Goal: Browse casually: Explore the website without a specific task or goal

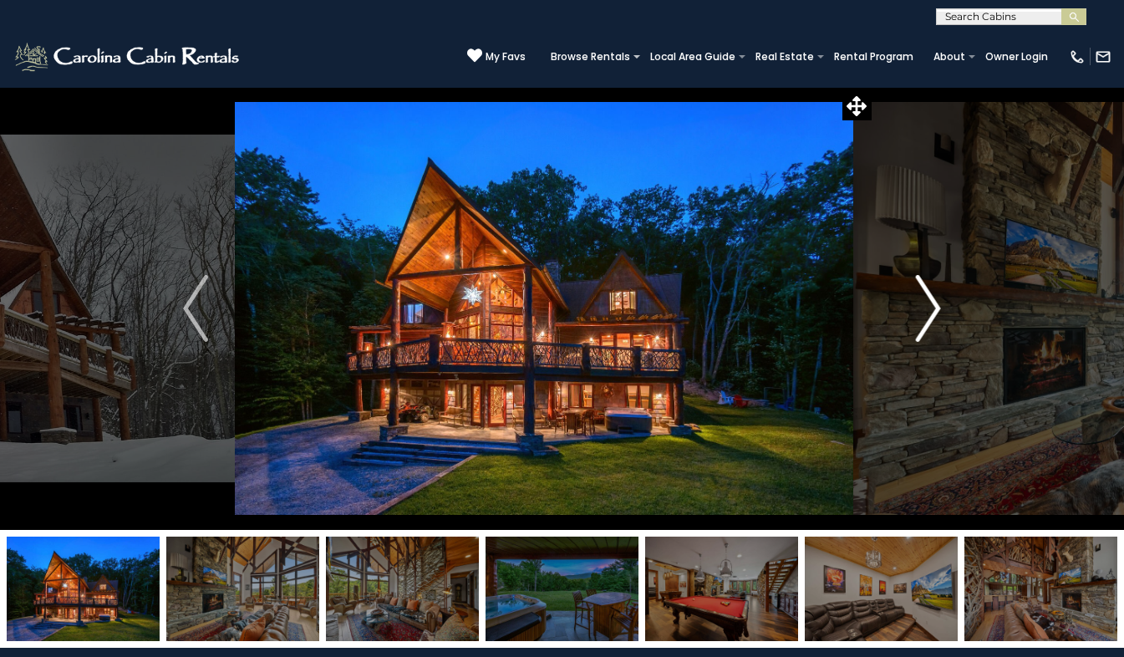
click at [931, 301] on img "Next" at bounding box center [928, 308] width 25 height 67
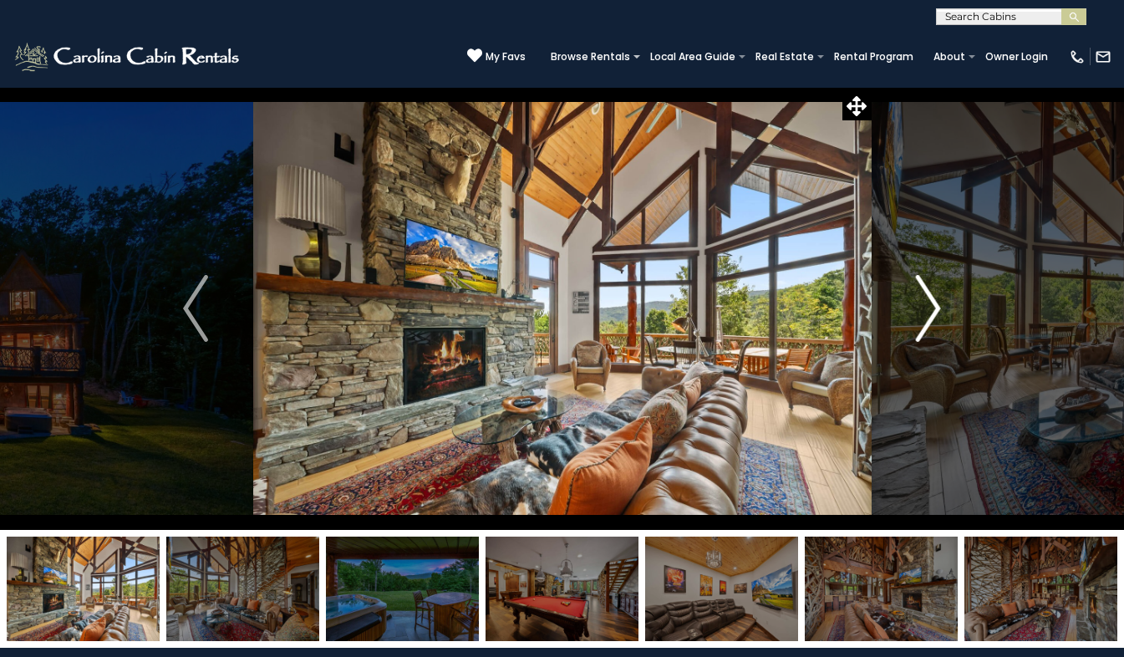
click at [934, 305] on img "Next" at bounding box center [928, 308] width 25 height 67
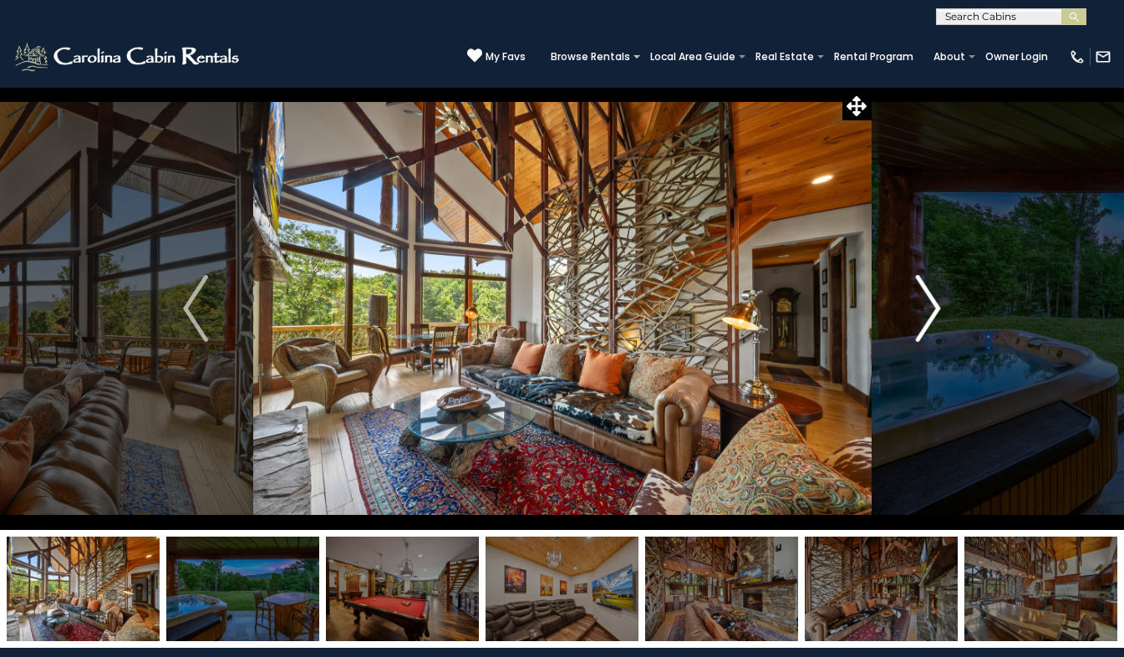
click at [934, 305] on img "Next" at bounding box center [928, 308] width 25 height 67
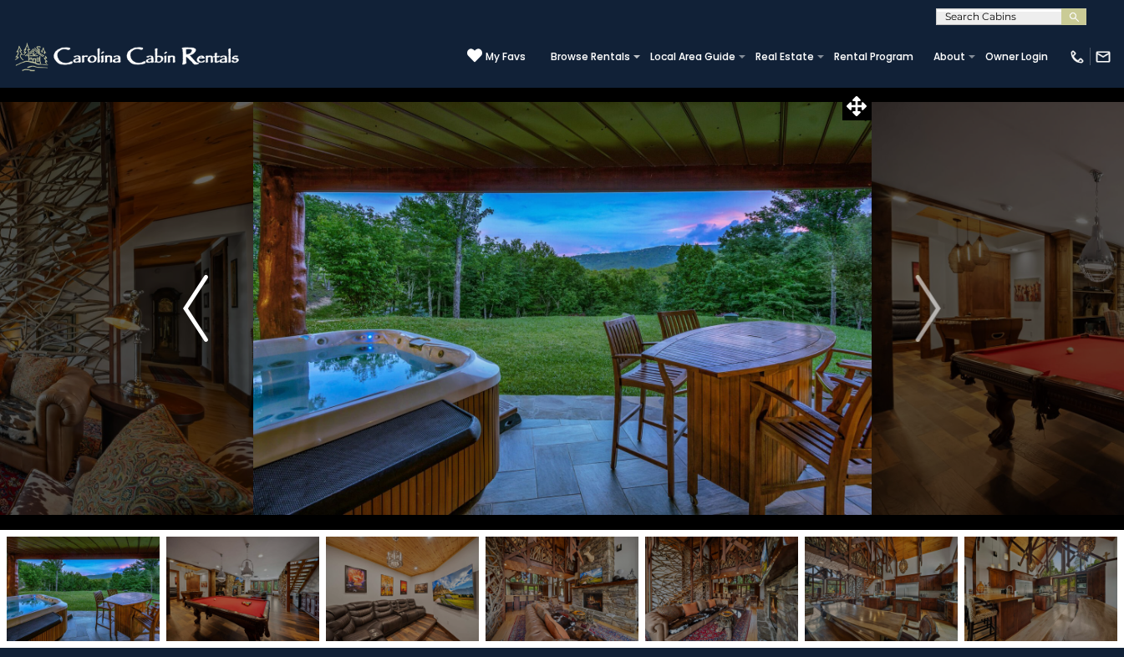
click at [186, 308] on img "Previous" at bounding box center [195, 308] width 25 height 67
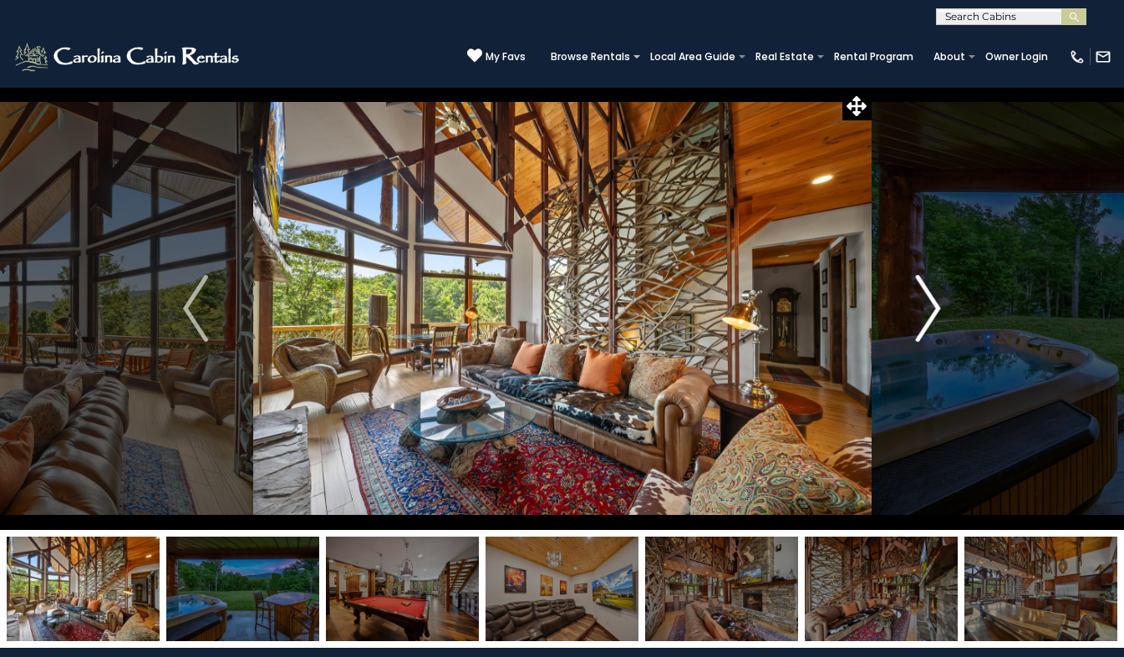
click at [939, 298] on img "Next" at bounding box center [928, 308] width 25 height 67
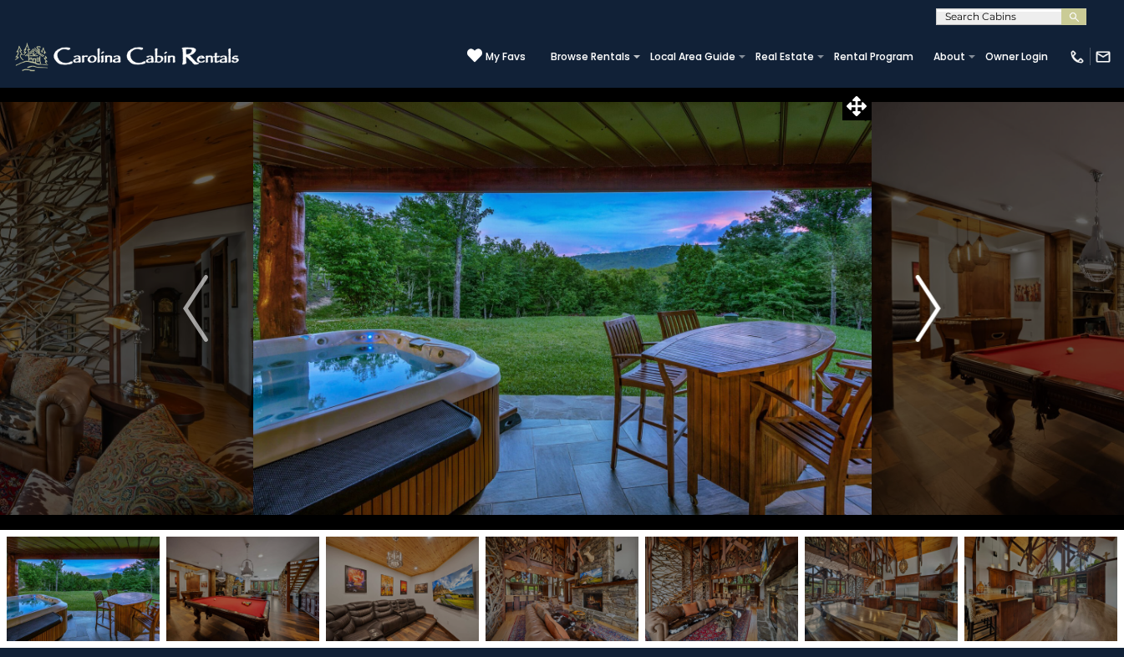
click at [920, 307] on img "Next" at bounding box center [928, 308] width 25 height 67
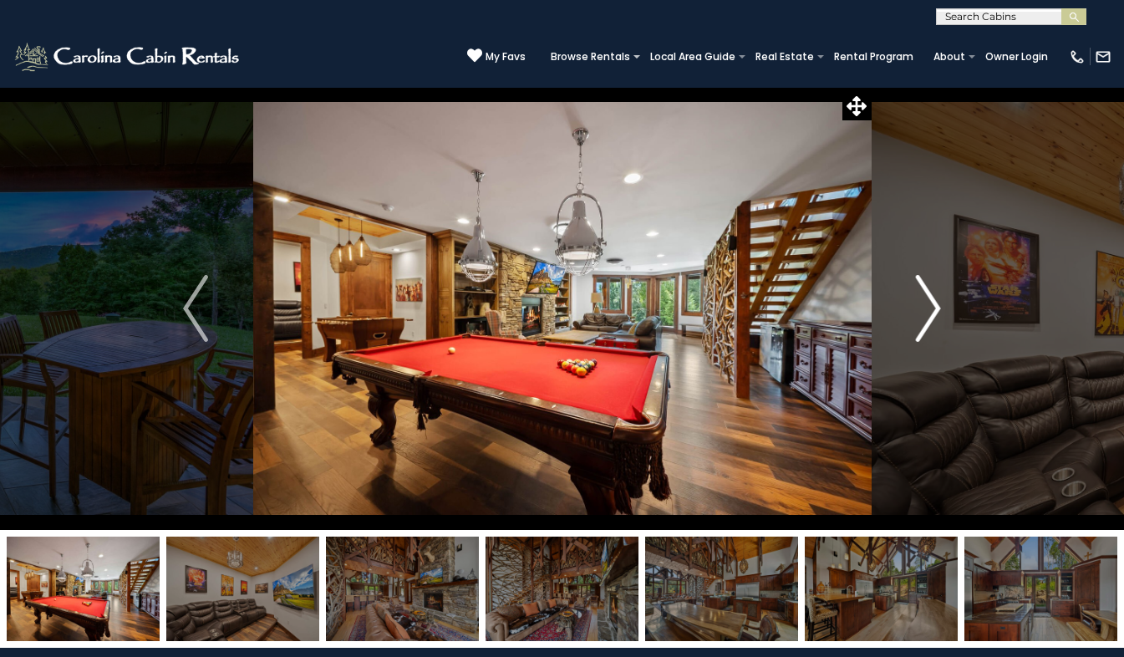
click at [937, 332] on img "Next" at bounding box center [928, 308] width 25 height 67
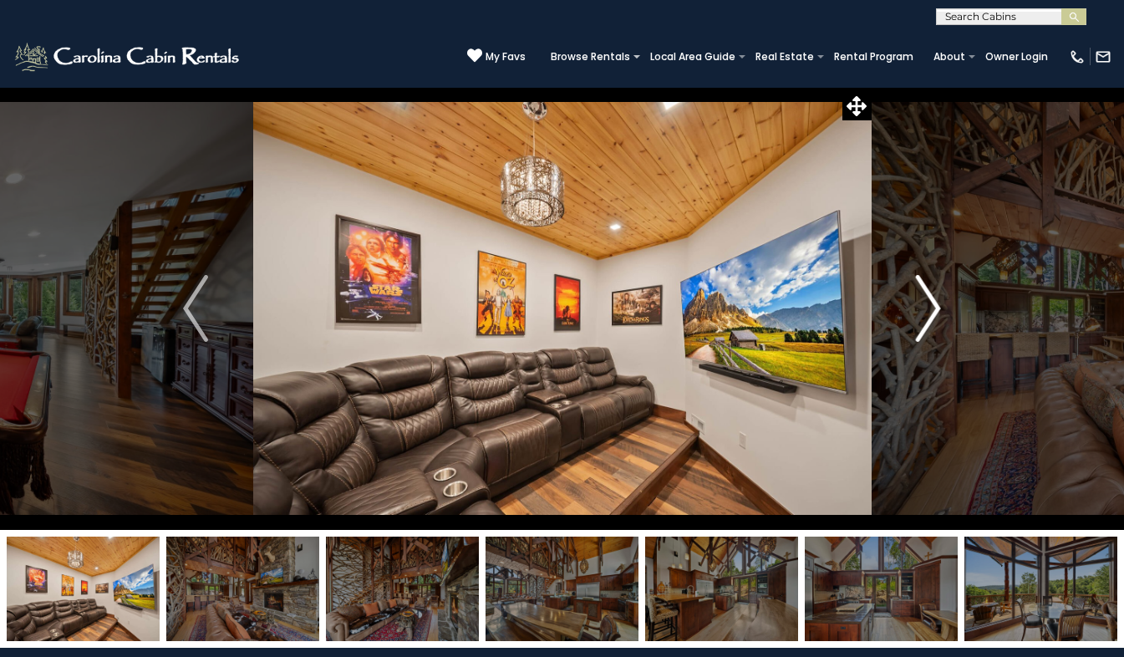
click at [930, 329] on img "Next" at bounding box center [928, 308] width 25 height 67
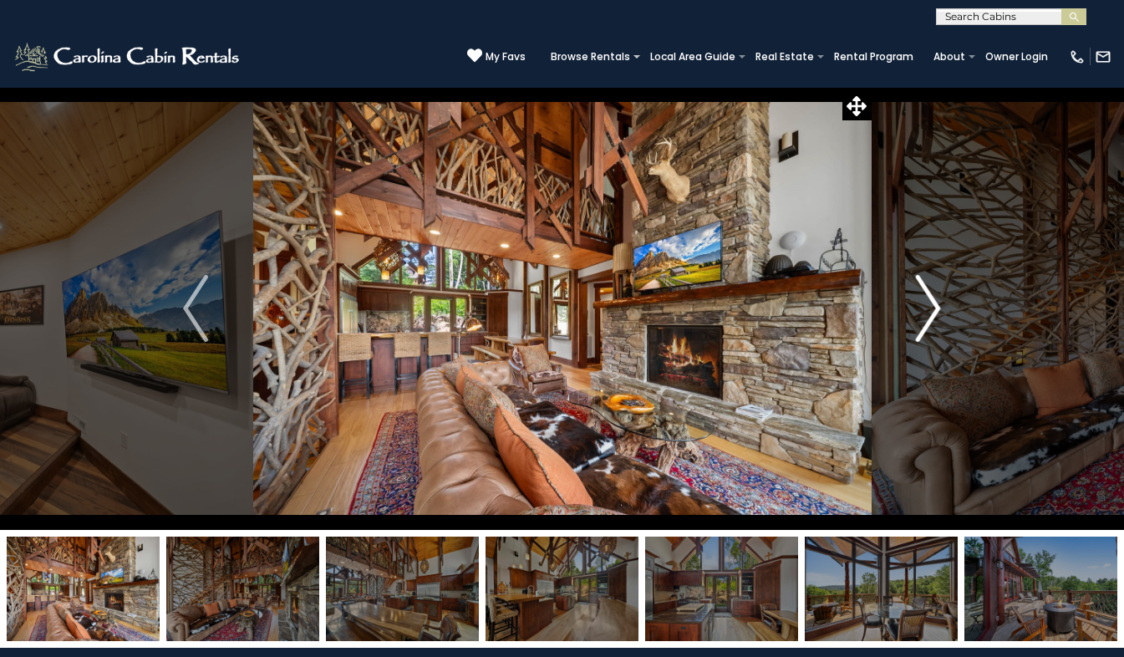
click at [924, 322] on img "Next" at bounding box center [928, 308] width 25 height 67
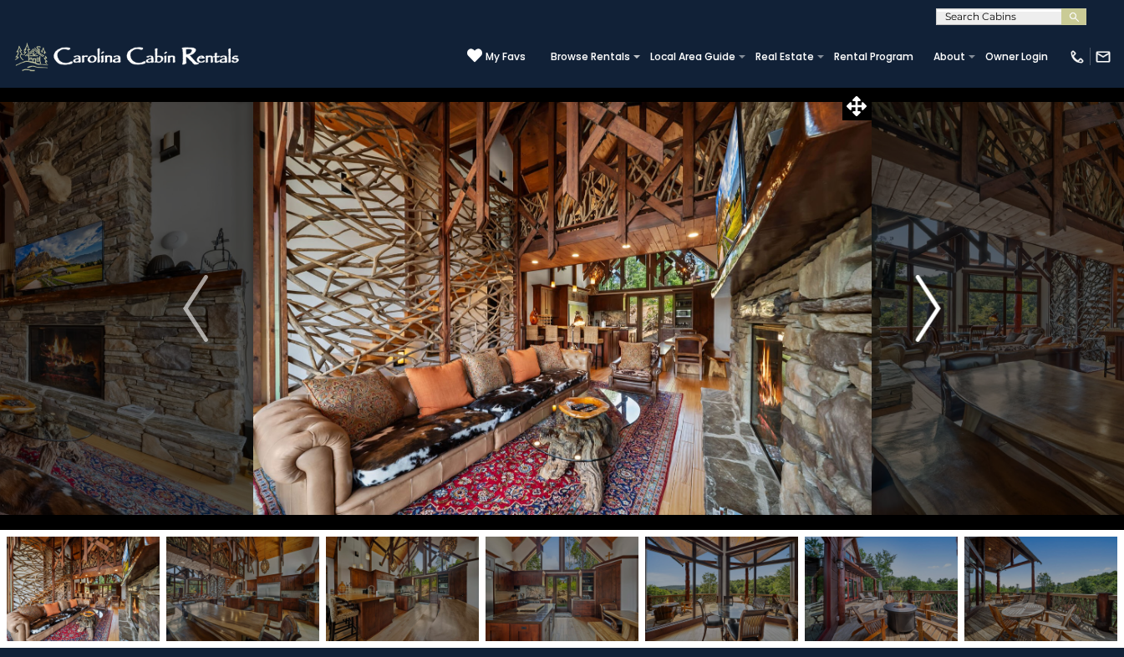
click at [950, 321] on button "Next" at bounding box center [928, 308] width 115 height 443
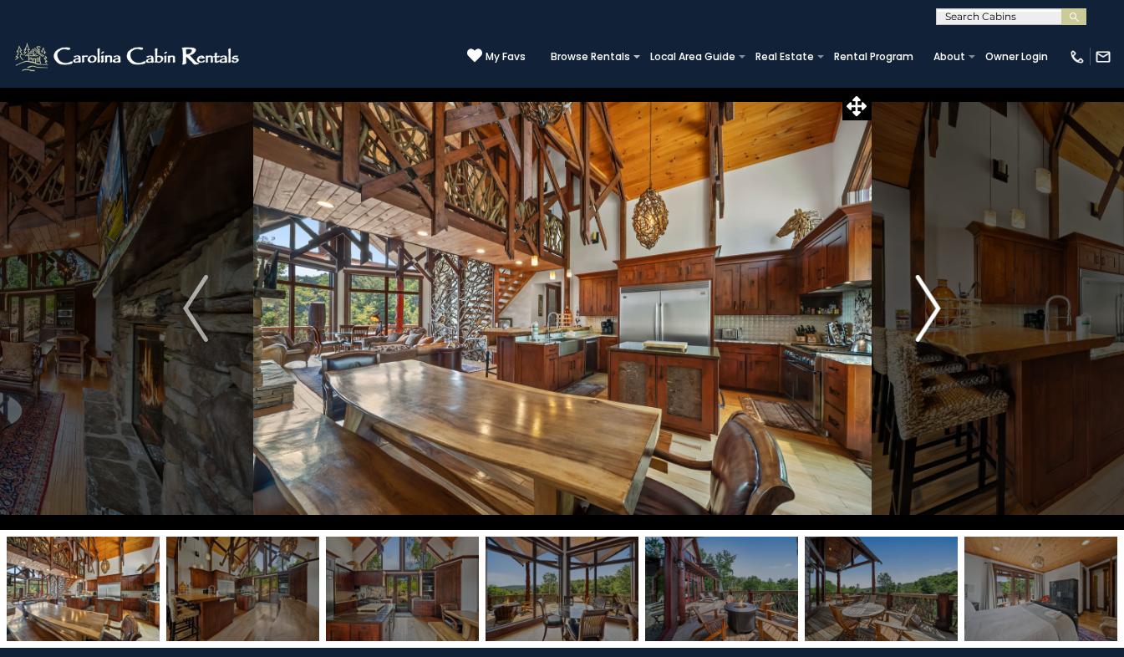
click at [923, 307] on img "Next" at bounding box center [928, 308] width 25 height 67
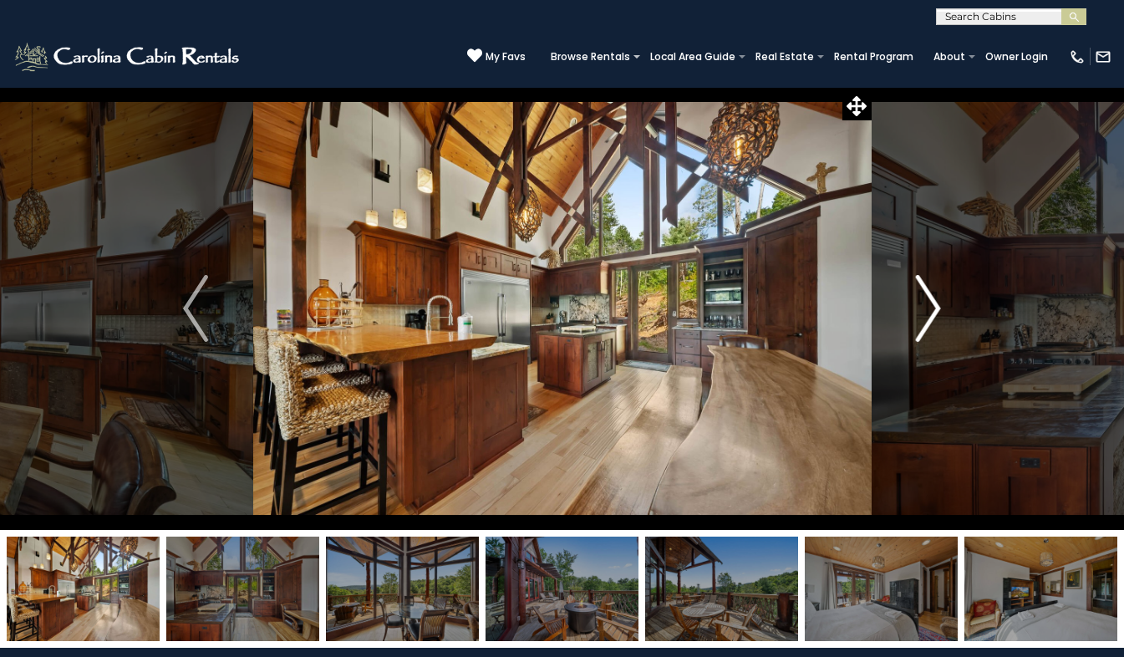
click at [935, 324] on img "Next" at bounding box center [928, 308] width 25 height 67
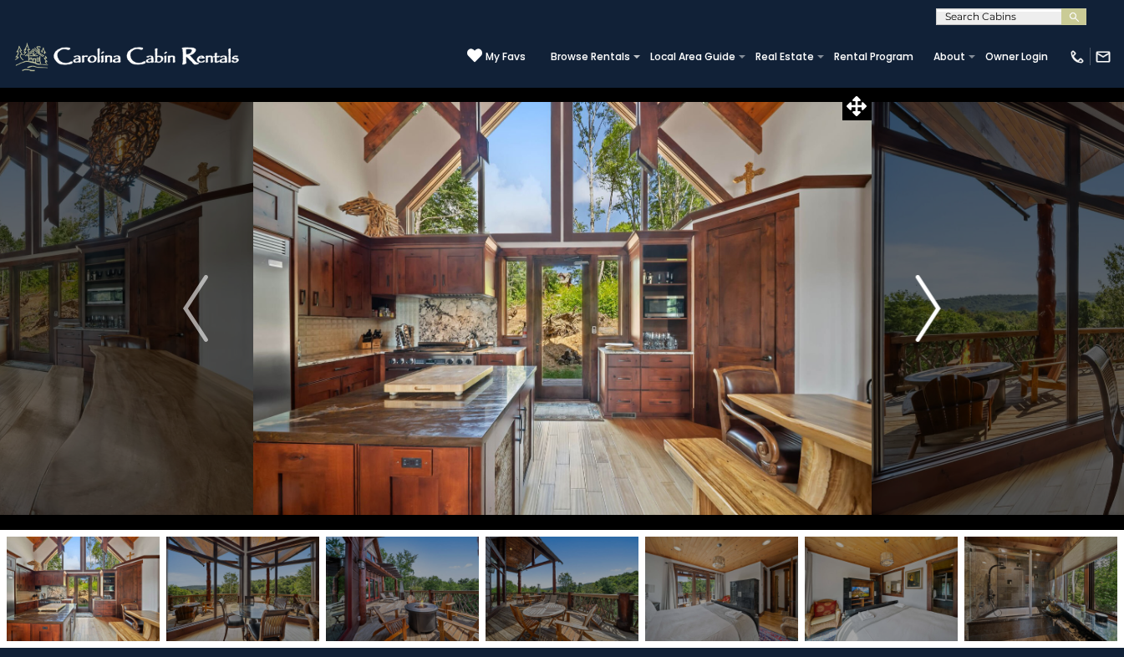
click at [934, 336] on img "Next" at bounding box center [928, 308] width 25 height 67
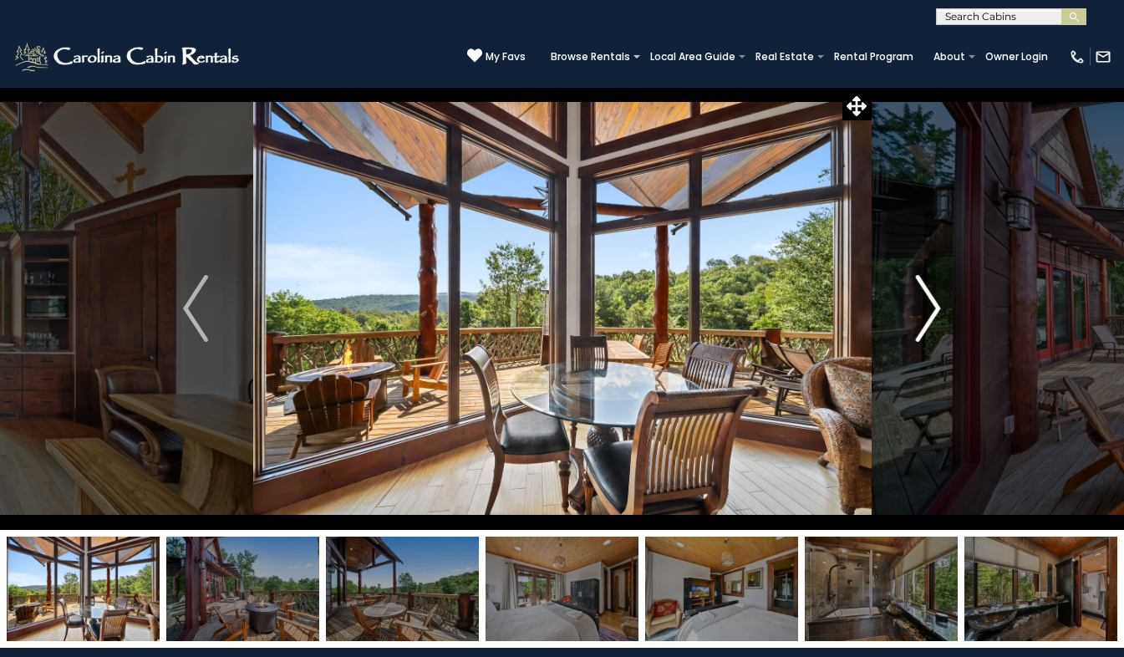
click at [930, 323] on img "Next" at bounding box center [928, 308] width 25 height 67
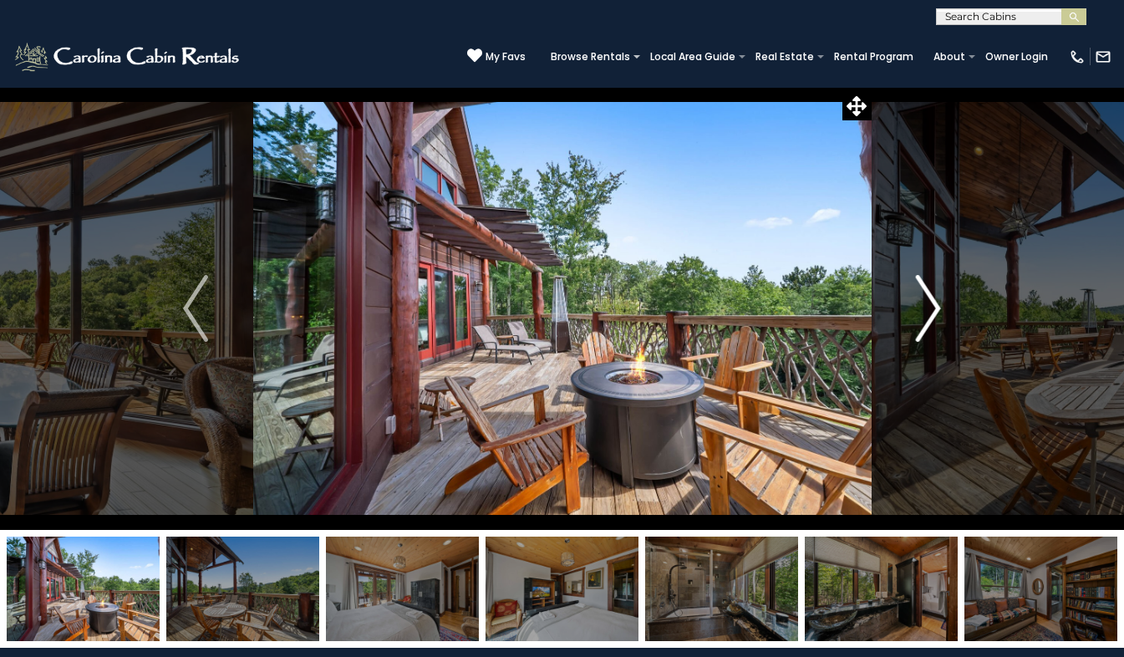
click at [932, 322] on img "Next" at bounding box center [928, 308] width 25 height 67
